Goal: Task Accomplishment & Management: Manage account settings

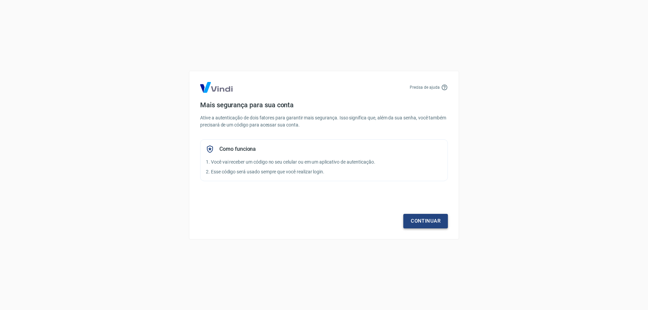
click at [417, 218] on link "Continuar" at bounding box center [425, 221] width 45 height 14
